Goal: Transaction & Acquisition: Subscribe to service/newsletter

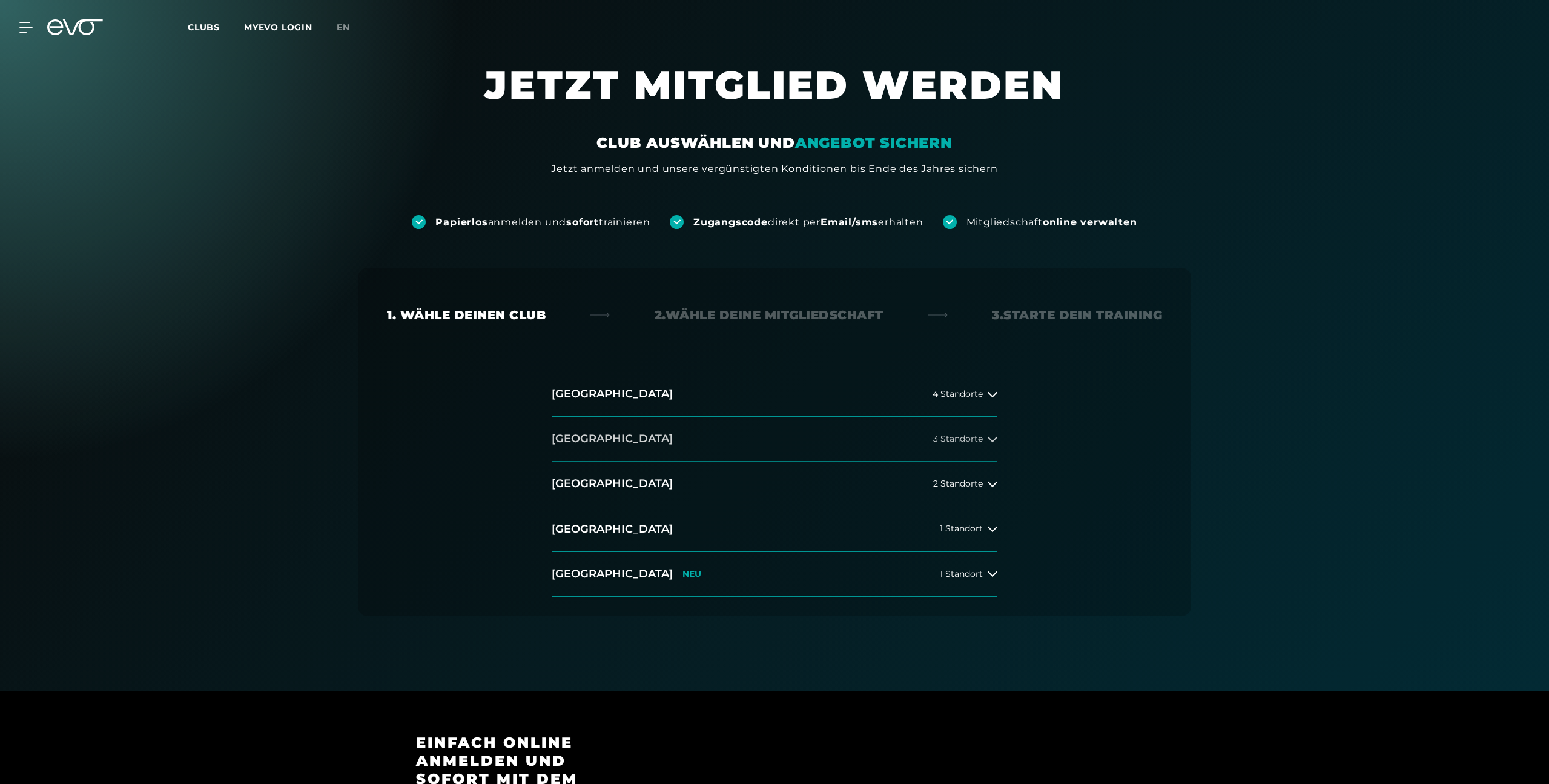
click at [656, 435] on button "[GEOGRAPHIC_DATA] 3 Standorte" at bounding box center [774, 439] width 446 height 45
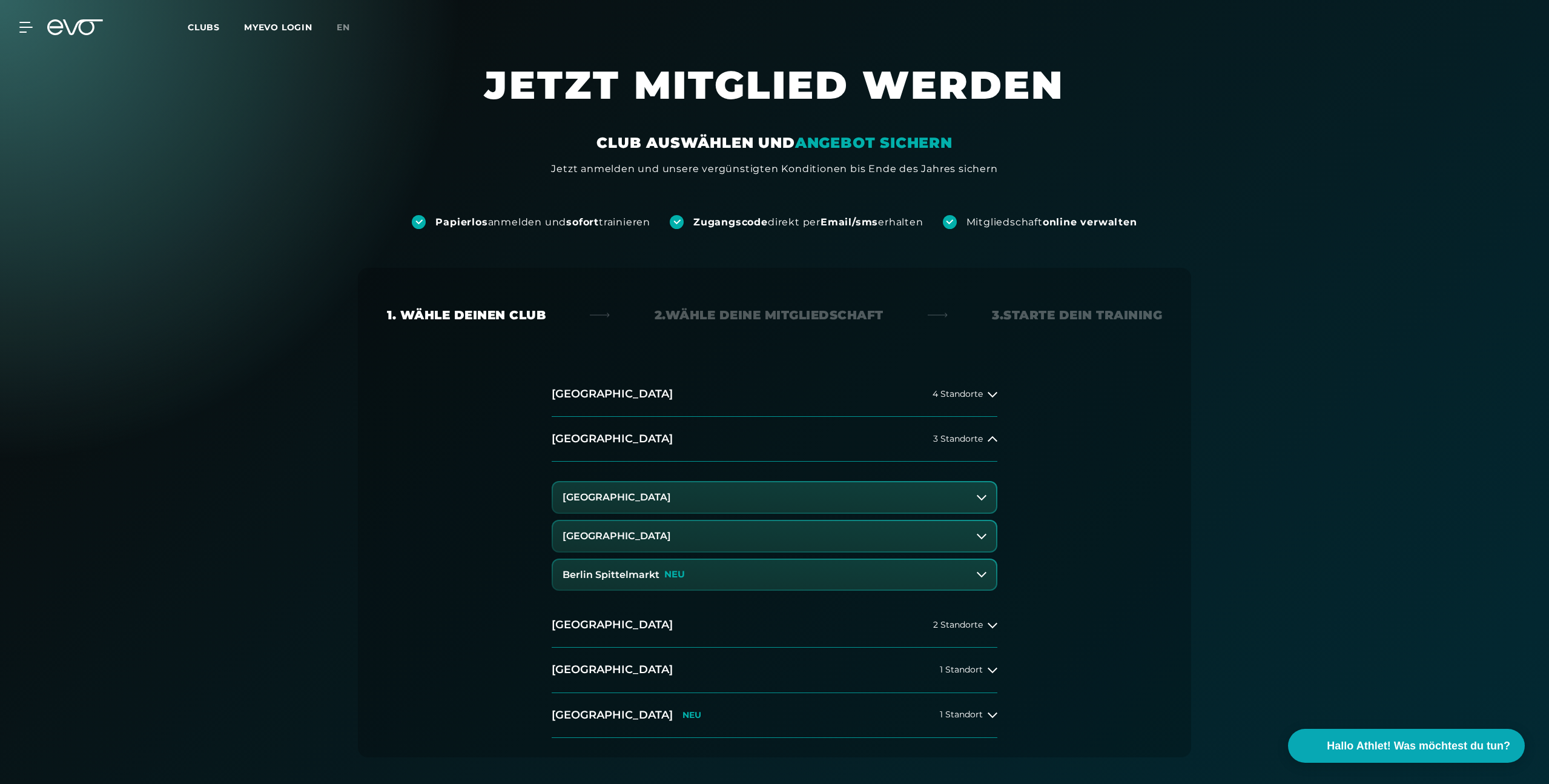
click at [629, 534] on h3 "[GEOGRAPHIC_DATA]" at bounding box center [616, 535] width 108 height 11
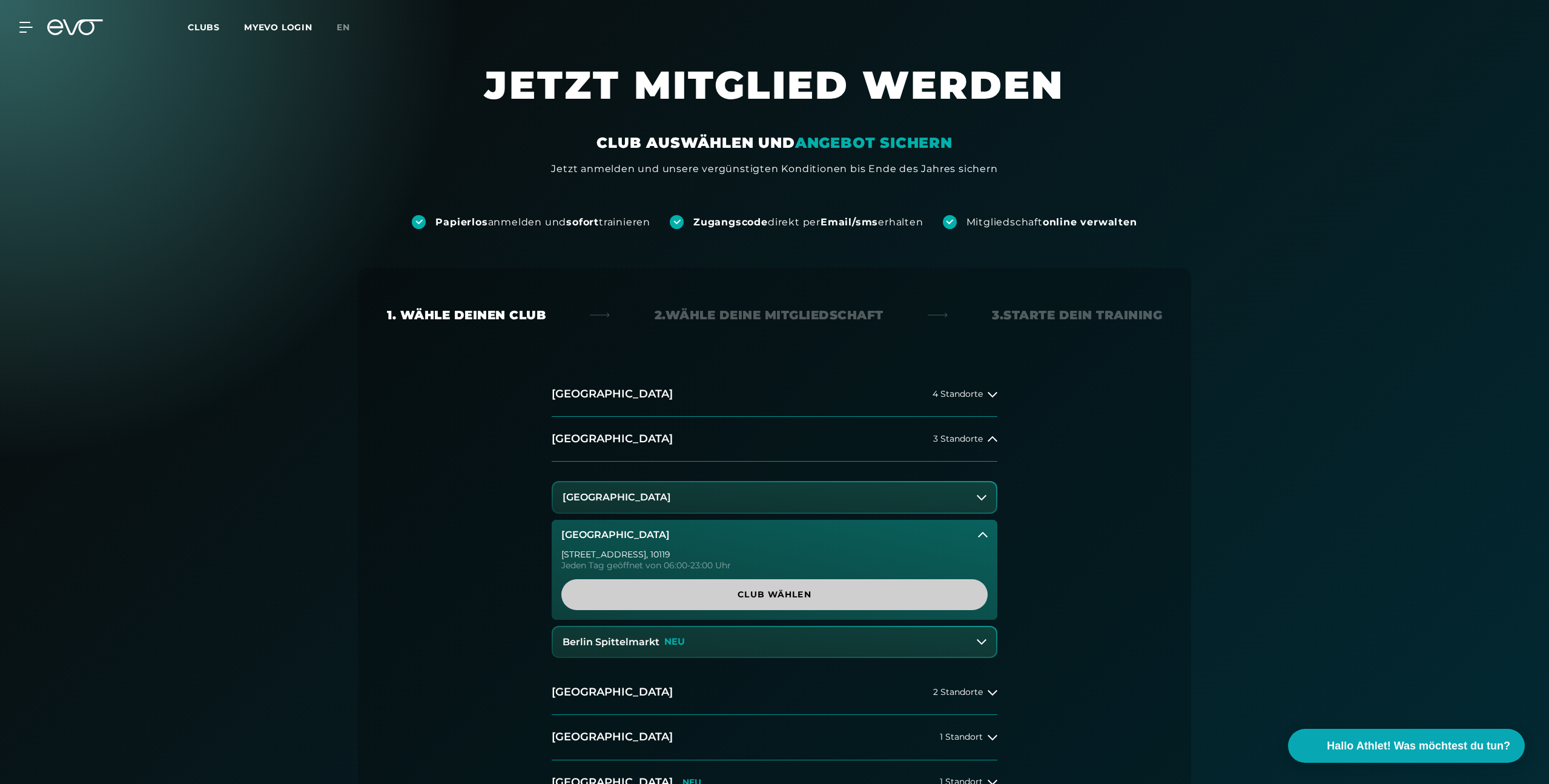
click at [687, 599] on span "Club wählen" at bounding box center [774, 594] width 368 height 12
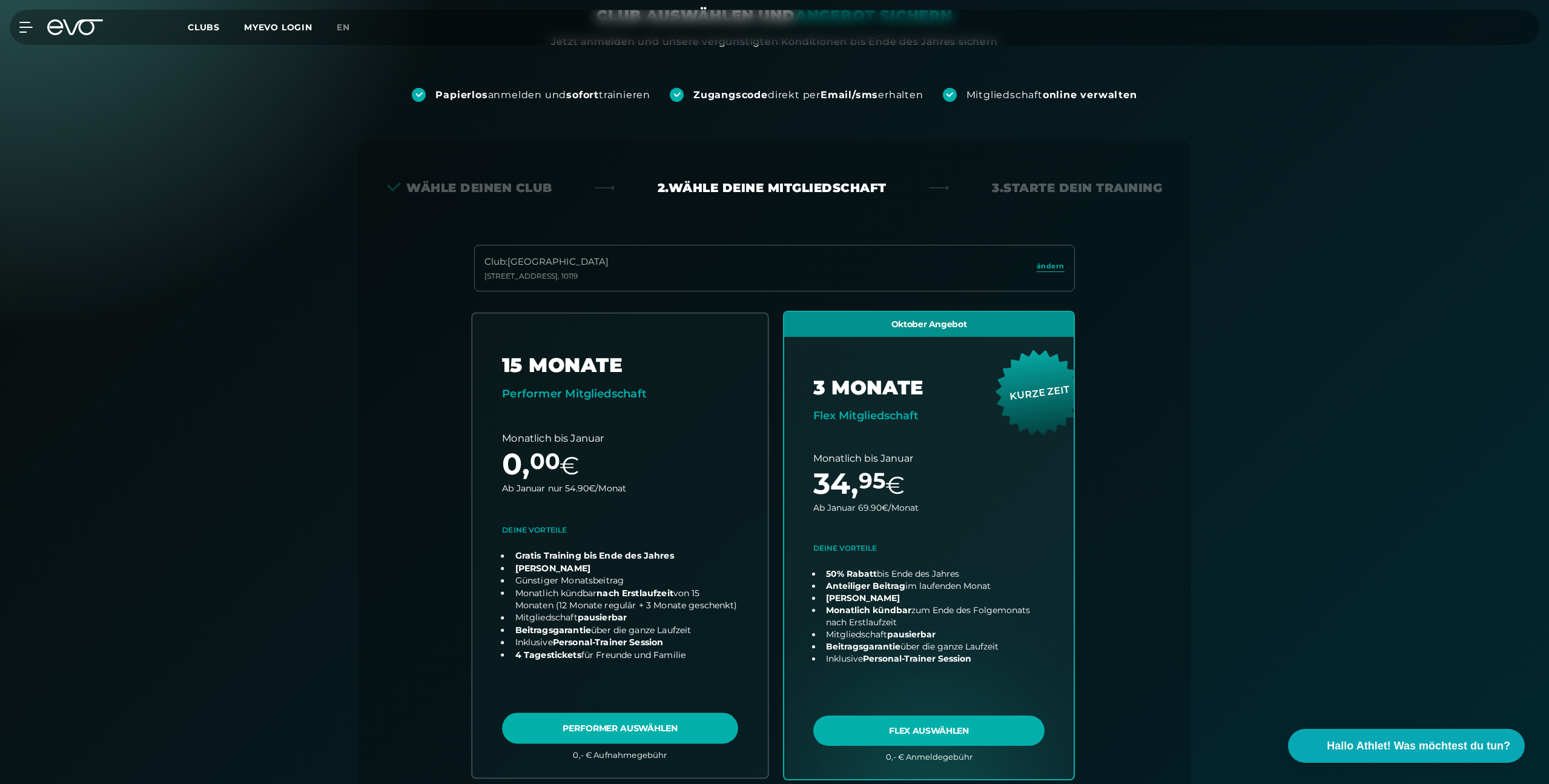
scroll to position [133, 0]
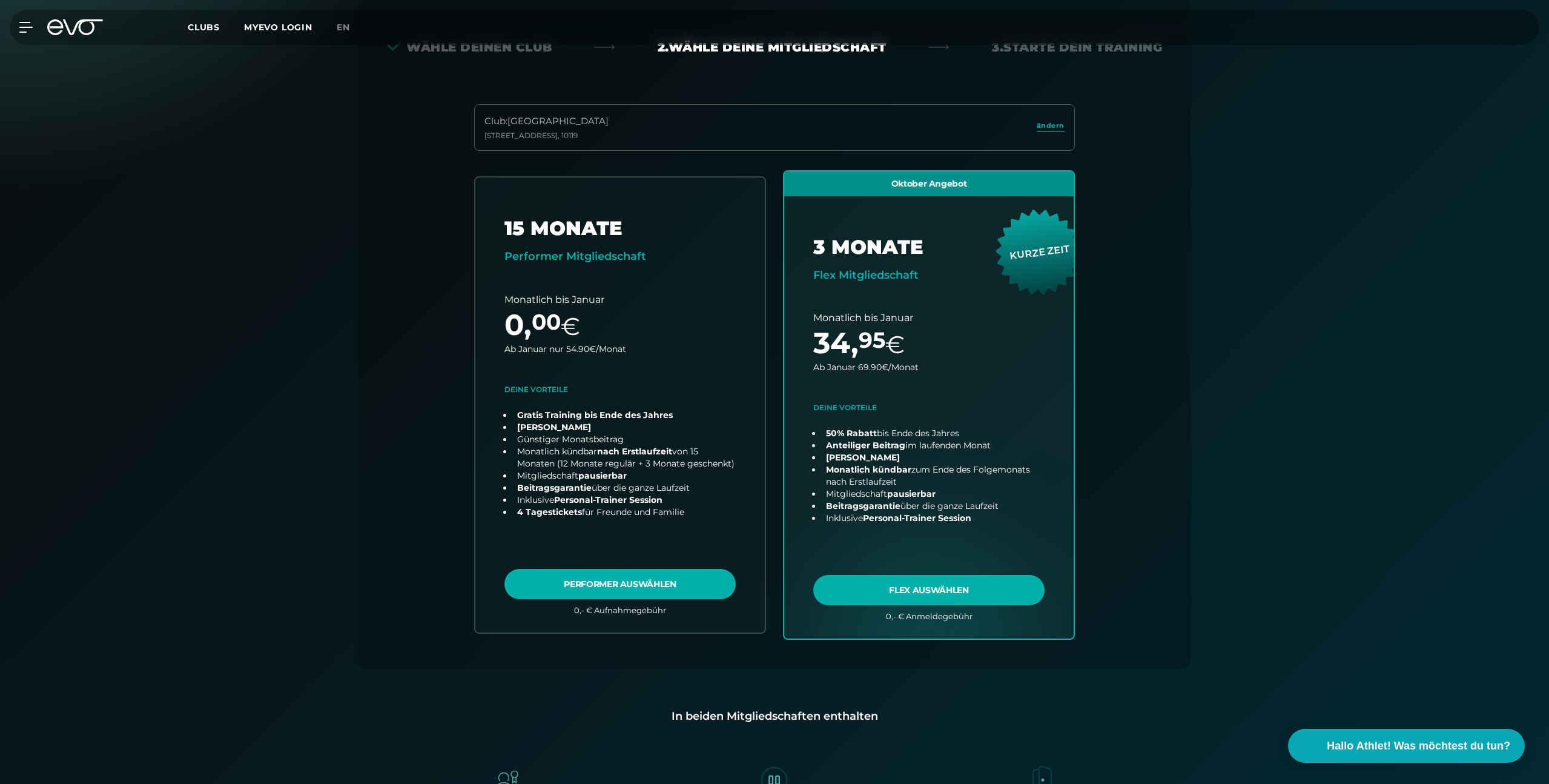
click at [753, 121] on div "Club : Berlin Rosenthaler Platz Torstraße 125 , 10119 ändern" at bounding box center [774, 127] width 600 height 47
click at [1058, 128] on span "ändern" at bounding box center [1050, 125] width 28 height 11
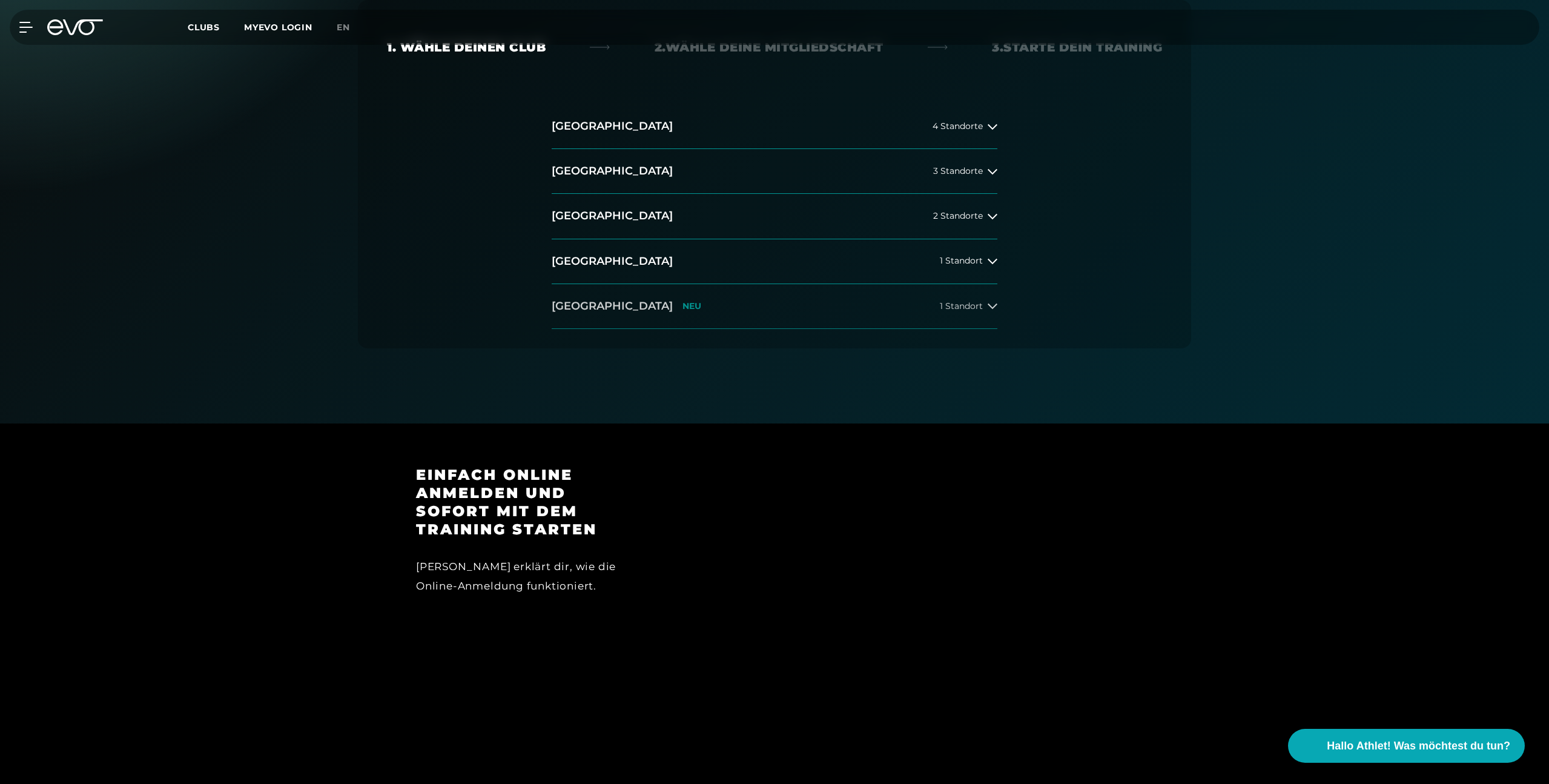
click at [836, 316] on button "Wiesbaden NEU 1 Standort" at bounding box center [774, 306] width 446 height 45
